Goal: Browse casually: Explore the website without a specific task or goal

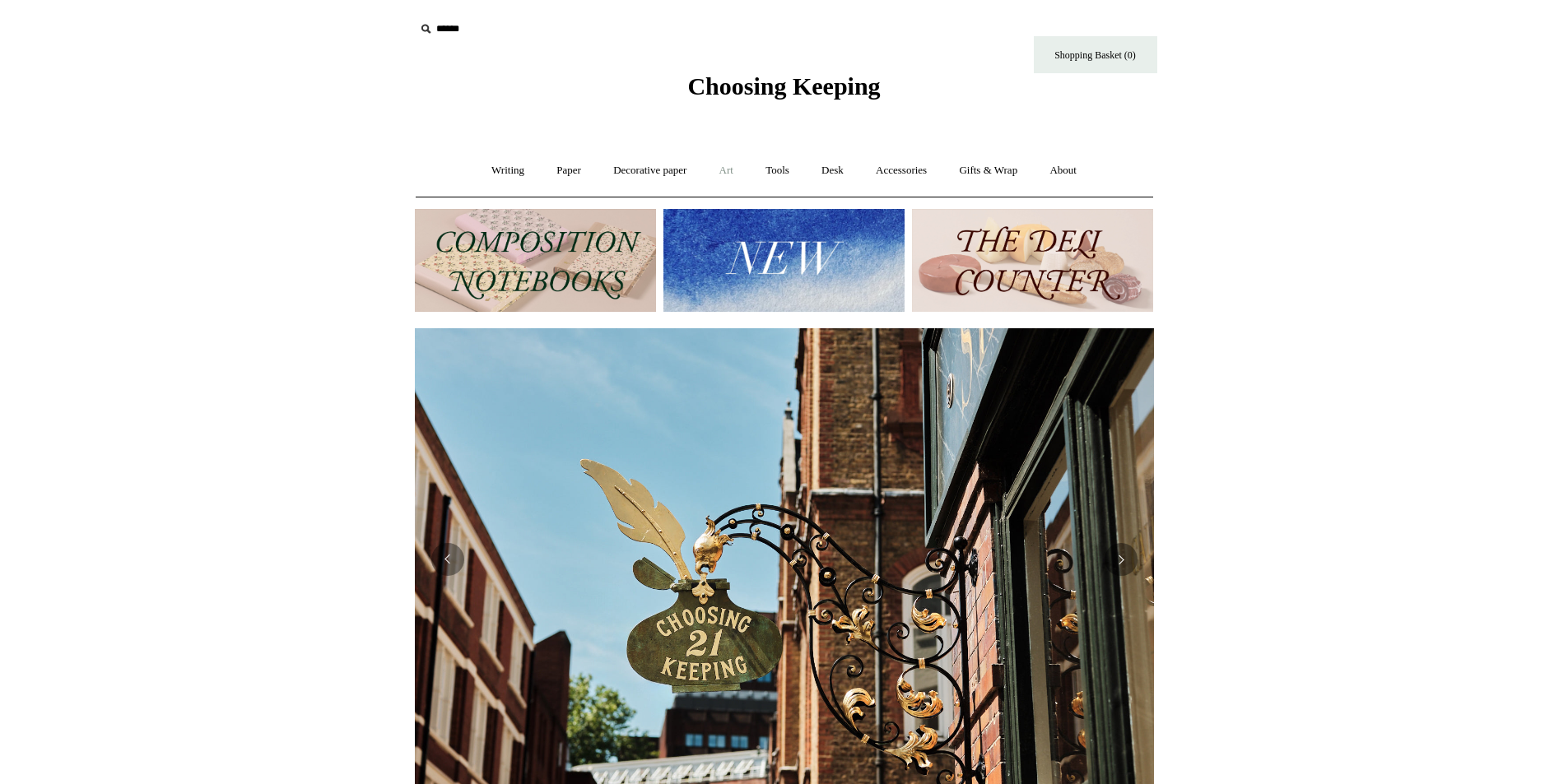
click at [732, 175] on link "Art +" at bounding box center [727, 171] width 44 height 44
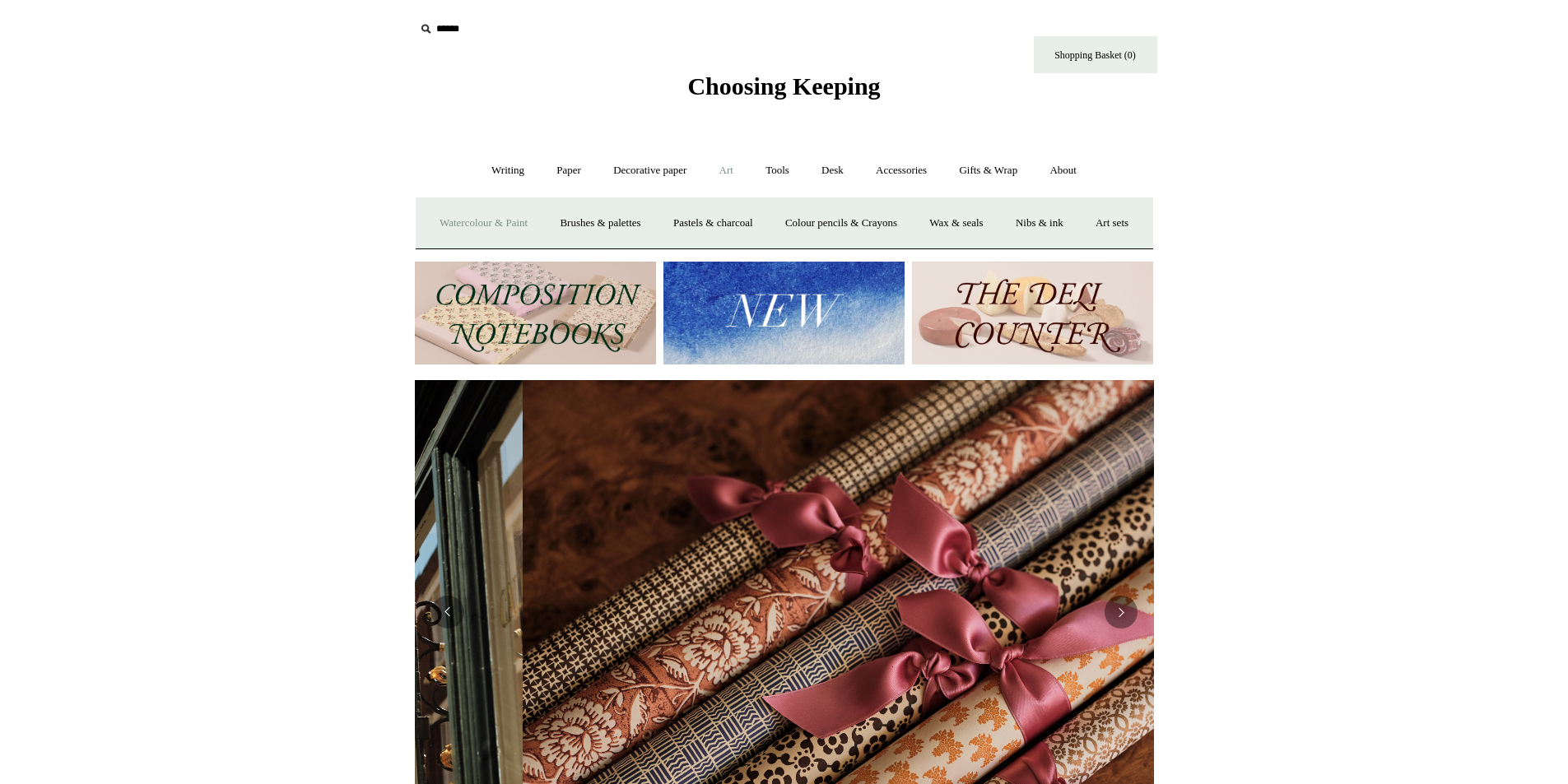
scroll to position [0, 1479]
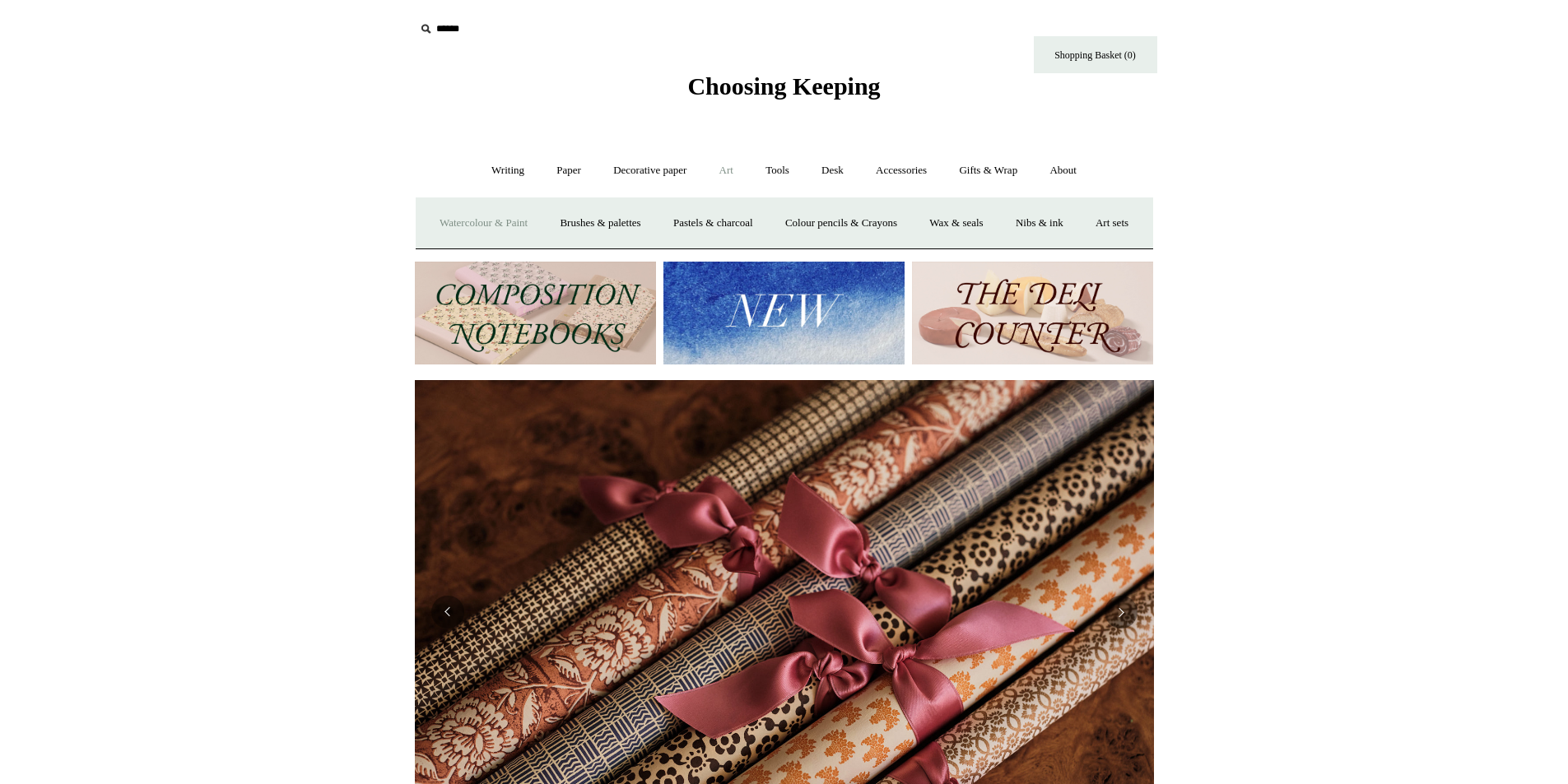
click at [534, 218] on link "Watercolour & Paint" at bounding box center [484, 223] width 118 height 44
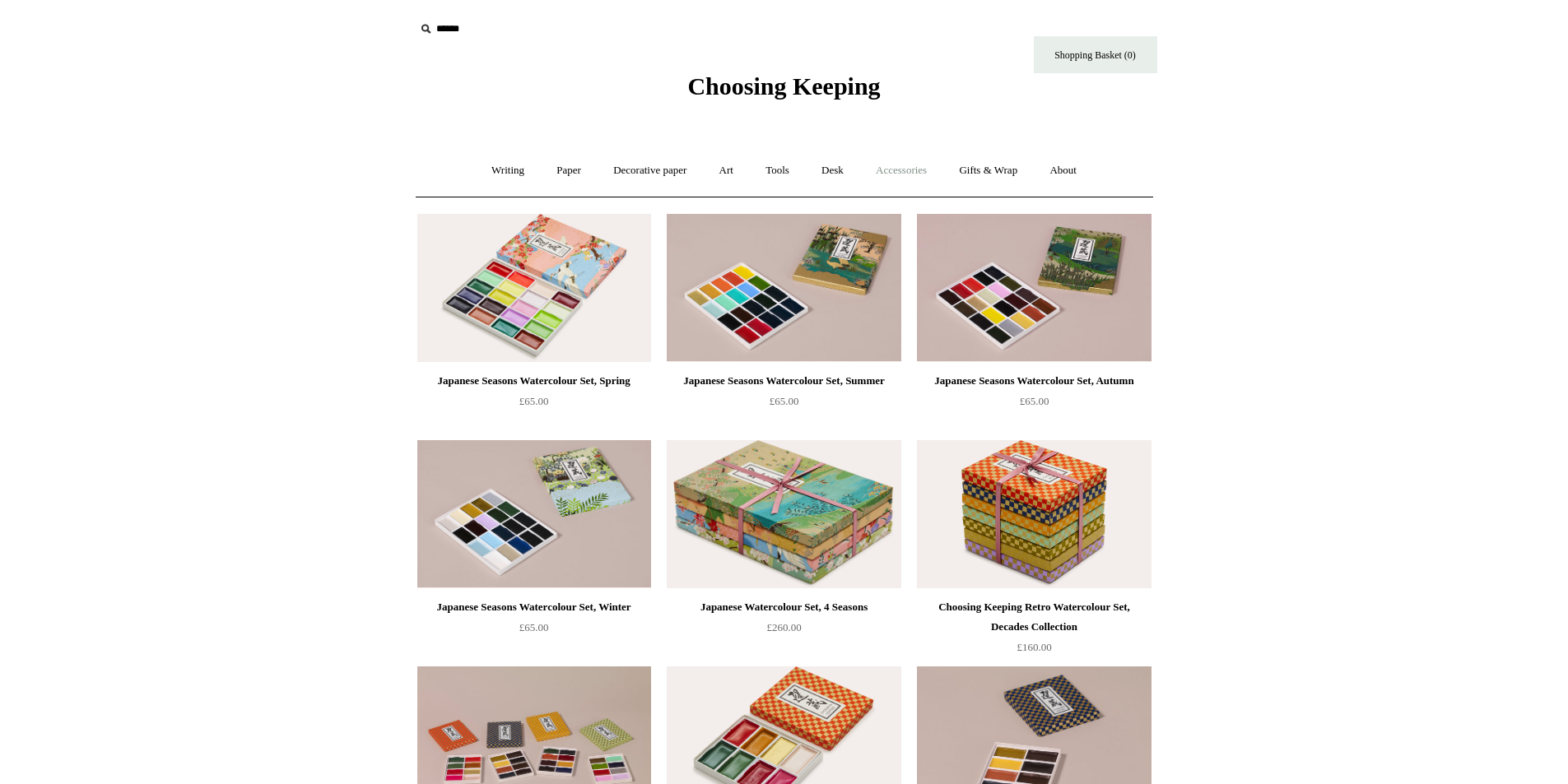
click at [905, 168] on link "Accessories +" at bounding box center [901, 171] width 80 height 44
